Goal: Information Seeking & Learning: Learn about a topic

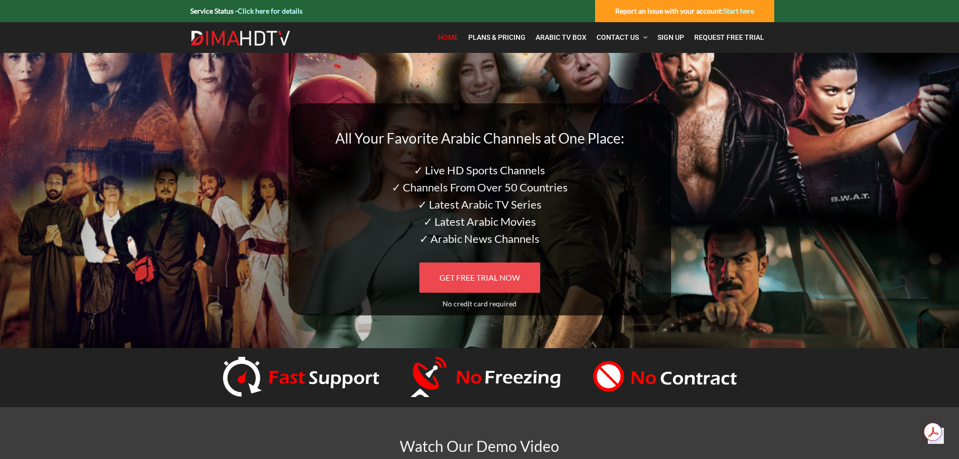
click at [476, 266] on link "GET FREE TRIAL NOW" at bounding box center [479, 277] width 121 height 30
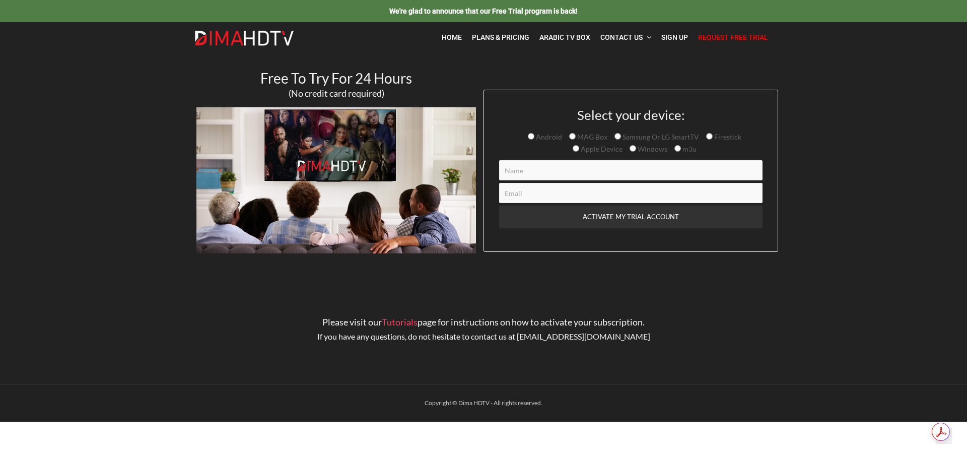
click at [709, 135] on input "Firestick" at bounding box center [709, 136] width 7 height 7
radio input "true"
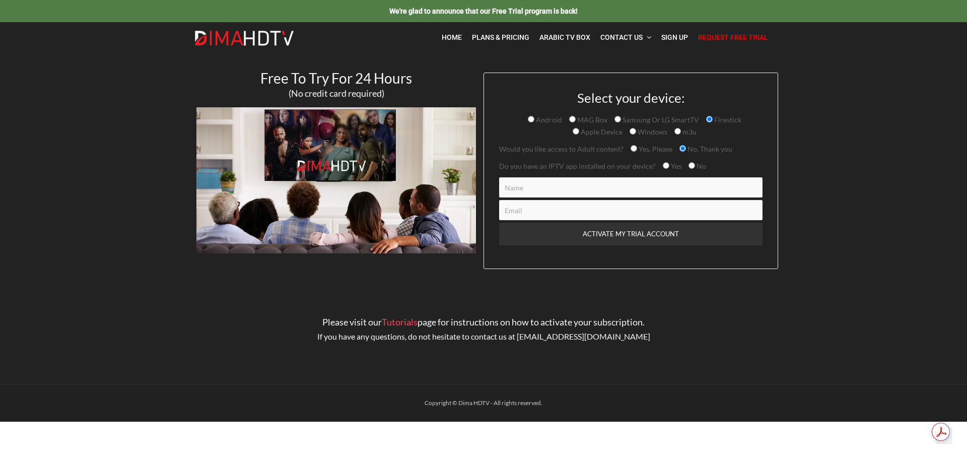
click at [666, 163] on label "Yes" at bounding box center [672, 166] width 19 height 9
click at [666, 163] on input "Yes" at bounding box center [666, 165] width 7 height 7
radio input "true"
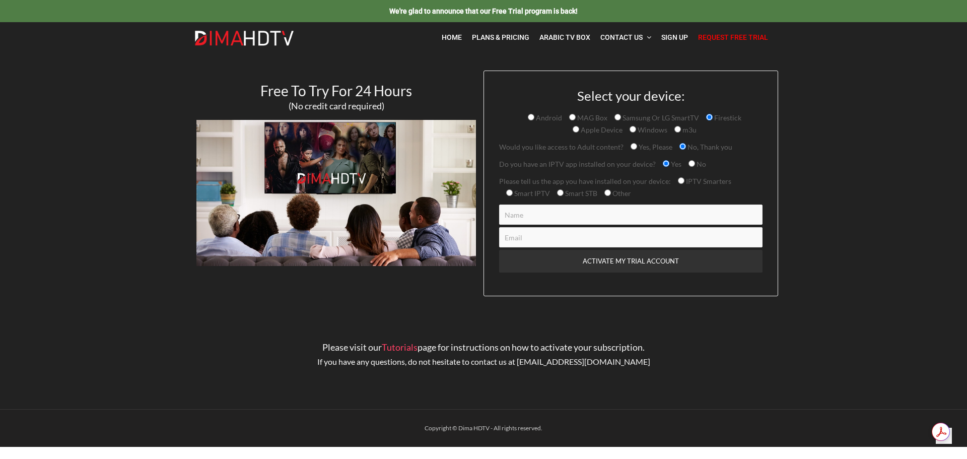
click at [511, 192] on input "Smart IPTV" at bounding box center [509, 192] width 7 height 7
radio input "true"
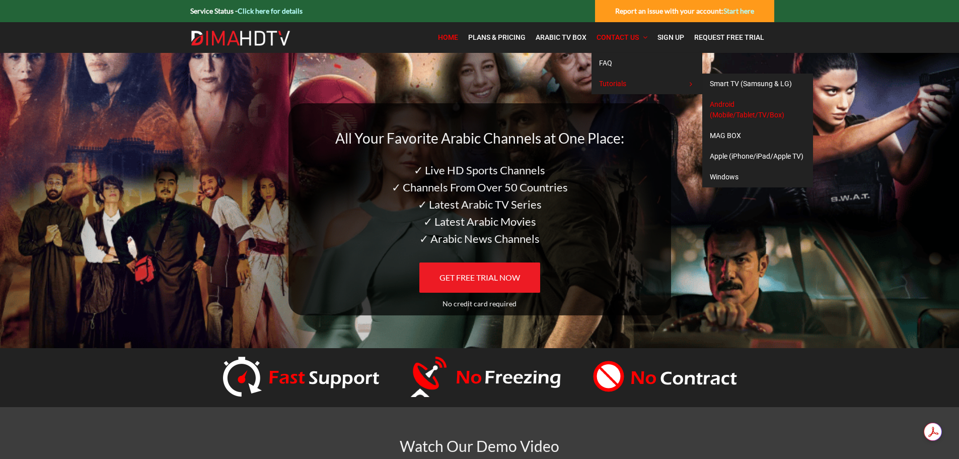
click at [745, 109] on link "Android (Mobile/Tablet/TV/Box)" at bounding box center [757, 109] width 111 height 31
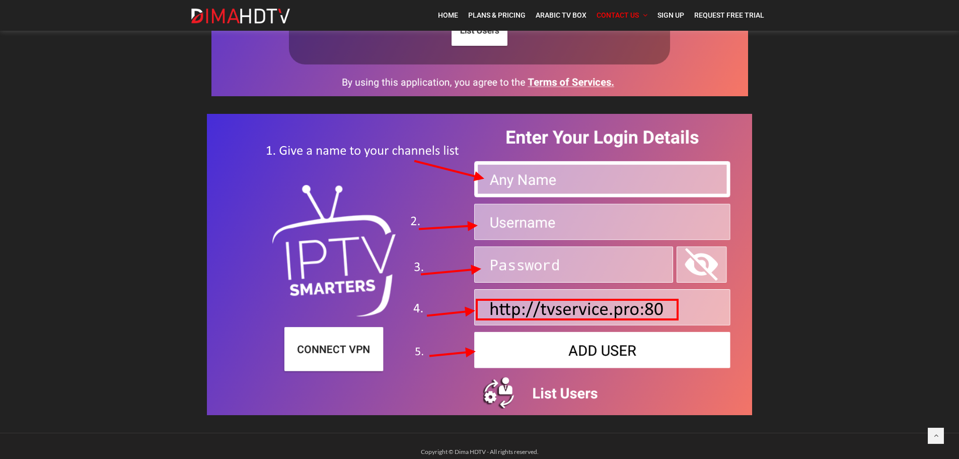
scroll to position [423, 0]
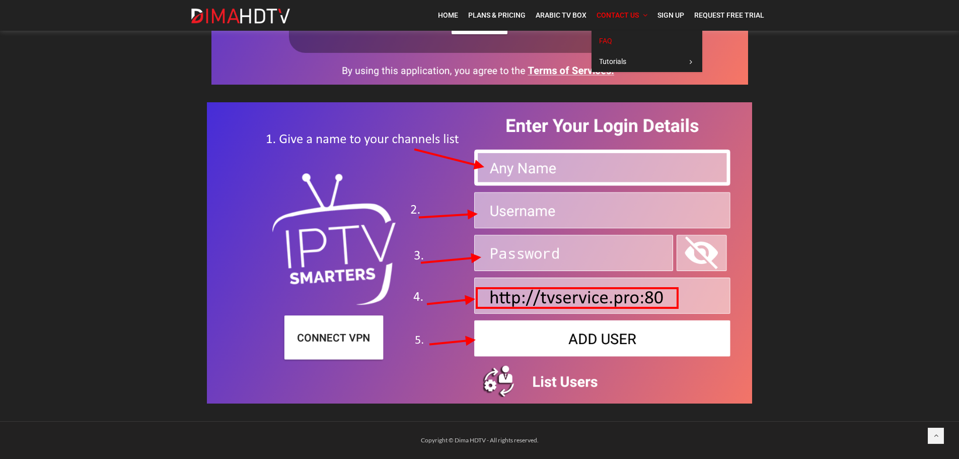
click at [611, 39] on span "FAQ" at bounding box center [605, 41] width 13 height 8
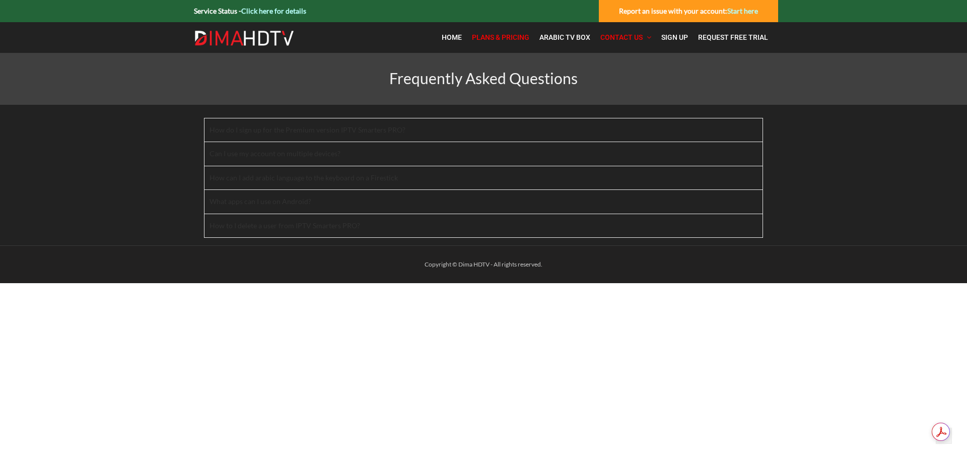
click at [488, 39] on span "Plans & Pricing" at bounding box center [500, 37] width 57 height 8
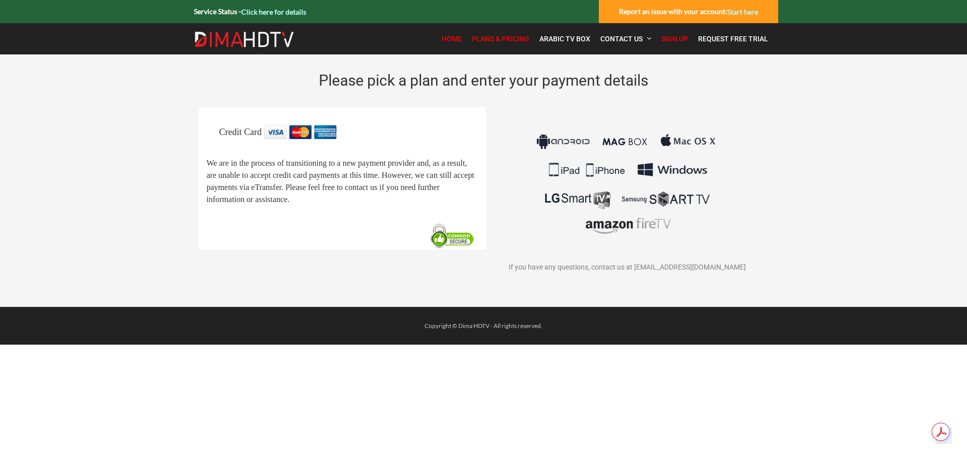
click at [455, 40] on span "Home" at bounding box center [452, 39] width 20 height 8
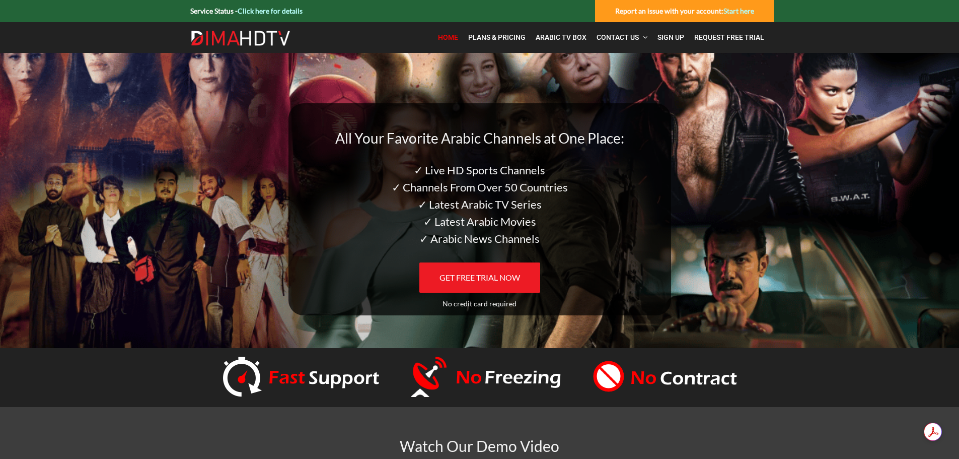
click at [270, 11] on link "Click here for details" at bounding box center [270, 11] width 65 height 9
